Goal: Book appointment/travel/reservation

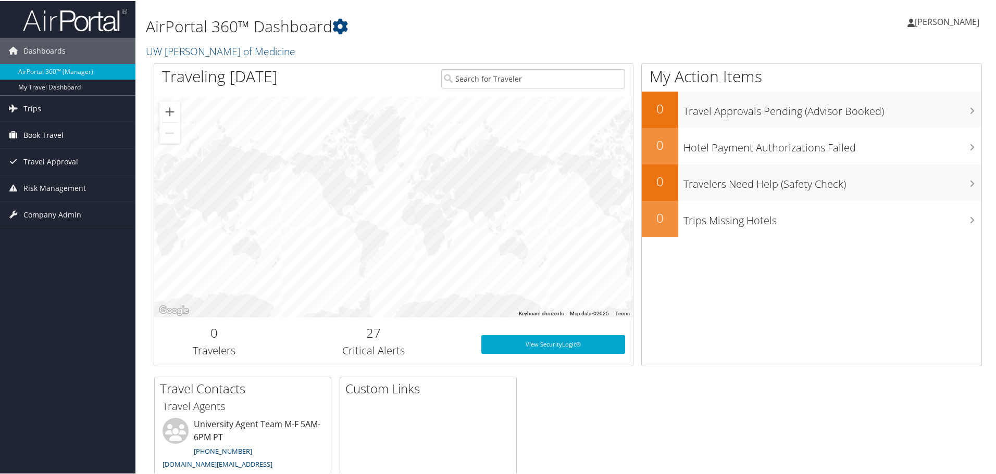
click at [32, 130] on span "Book Travel" at bounding box center [43, 134] width 40 height 26
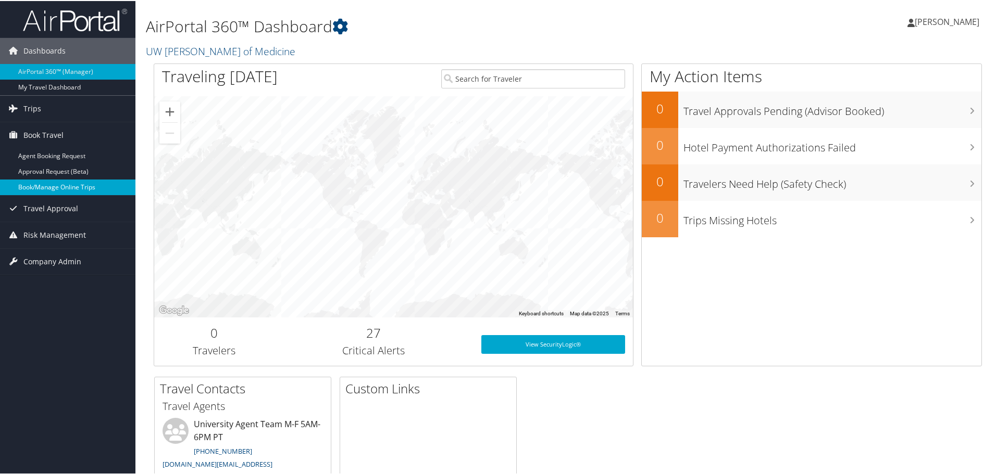
click at [37, 183] on link "Book/Manage Online Trips" at bounding box center [67, 187] width 135 height 16
